Goal: Share content

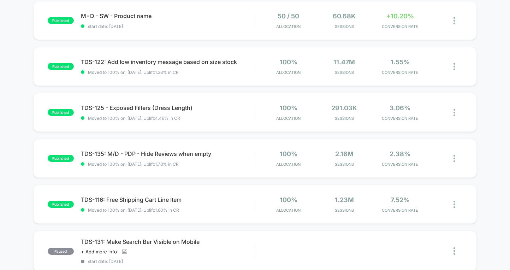
scroll to position [77, 0]
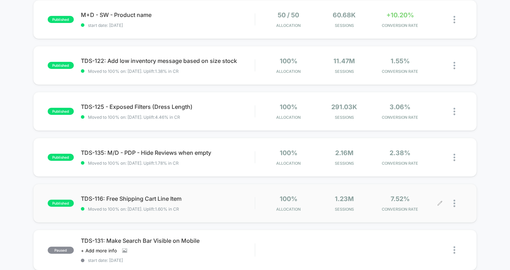
click at [455, 202] on div at bounding box center [457, 203] width 9 height 17
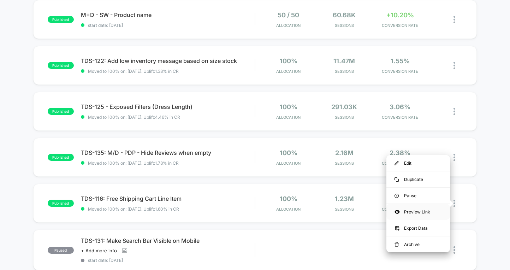
click at [399, 215] on div "Preview Link" at bounding box center [418, 212] width 64 height 16
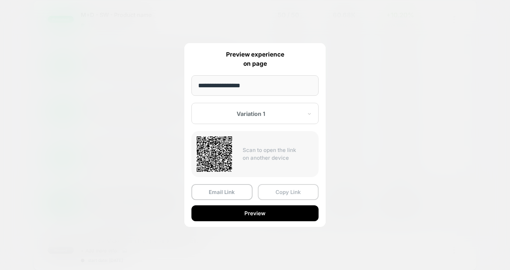
click at [285, 193] on button "Copy Link" at bounding box center [288, 192] width 61 height 16
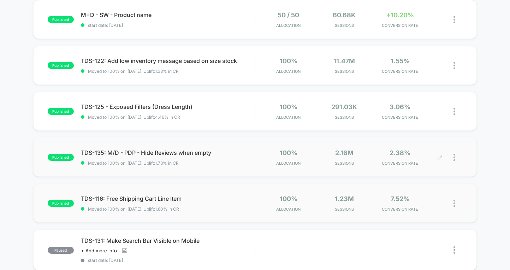
click at [456, 158] on div at bounding box center [457, 157] width 9 height 17
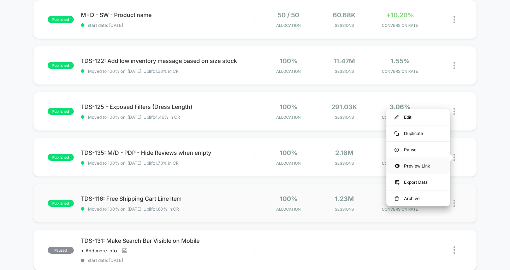
click at [415, 164] on div "Preview Link" at bounding box center [418, 166] width 64 height 16
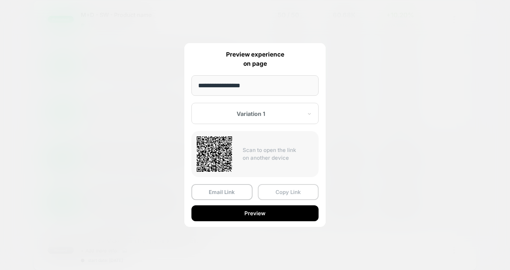
click at [279, 193] on button "Copy Link" at bounding box center [288, 192] width 61 height 16
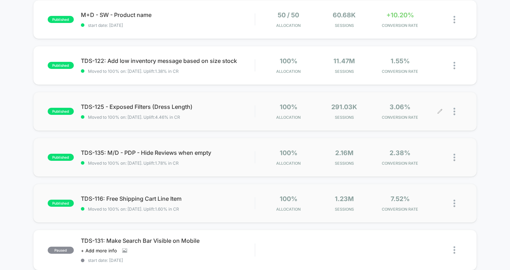
click at [453, 109] on div at bounding box center [451, 111] width 22 height 17
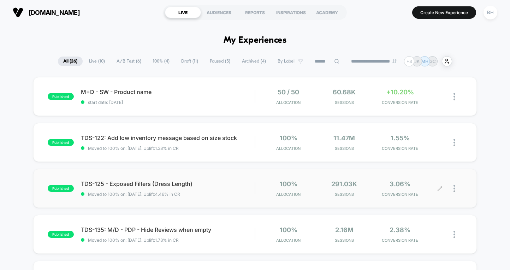
click at [456, 188] on div at bounding box center [457, 188] width 9 height 17
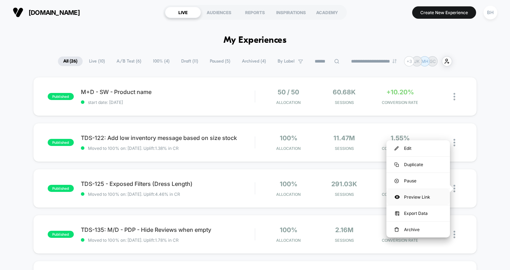
click at [421, 198] on div "Preview Link" at bounding box center [418, 197] width 64 height 16
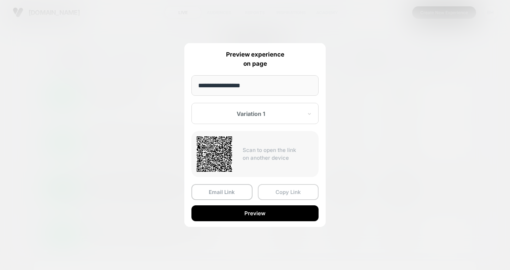
click at [295, 194] on button "Copy Link" at bounding box center [288, 192] width 61 height 16
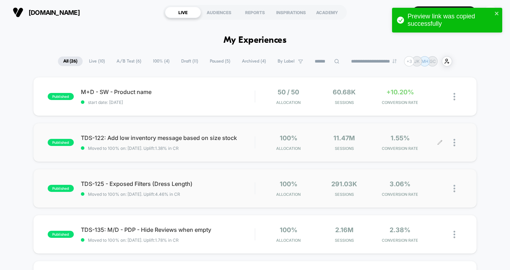
click at [455, 142] on div at bounding box center [457, 142] width 9 height 17
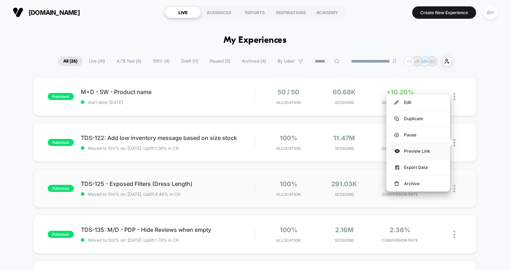
click at [423, 153] on div "Preview Link" at bounding box center [418, 151] width 64 height 16
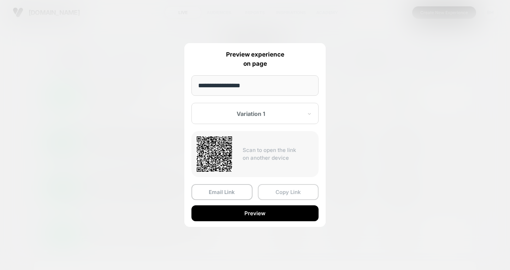
click at [286, 193] on button "Copy Link" at bounding box center [288, 192] width 61 height 16
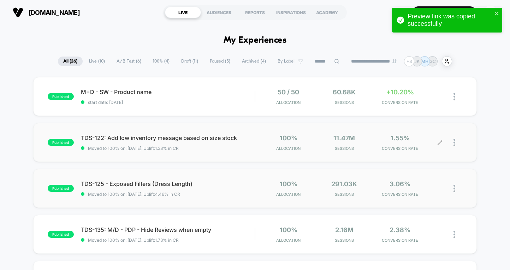
scroll to position [6, 0]
